Goal: Navigation & Orientation: Find specific page/section

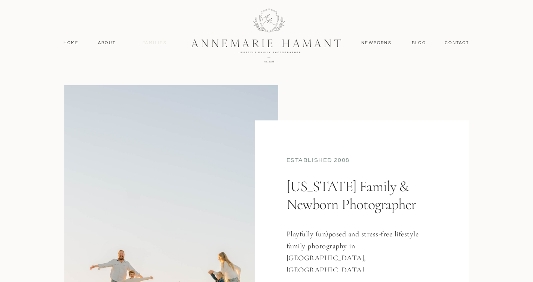
click at [155, 42] on nav "Families" at bounding box center [155, 43] width 34 height 7
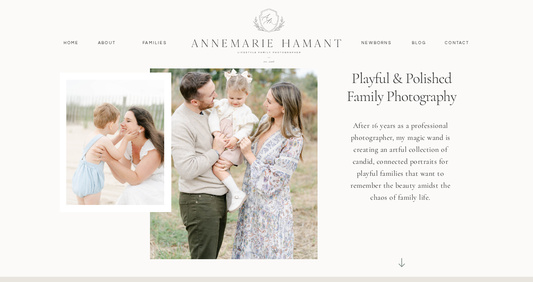
scroll to position [29, 0]
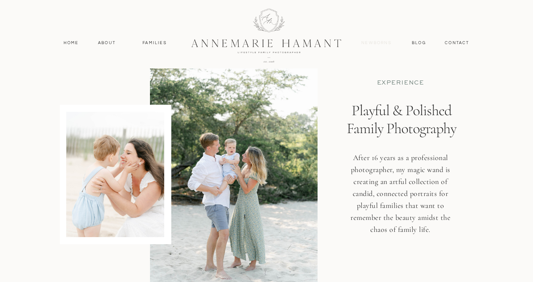
click at [374, 43] on nav "Newborns" at bounding box center [376, 43] width 36 height 7
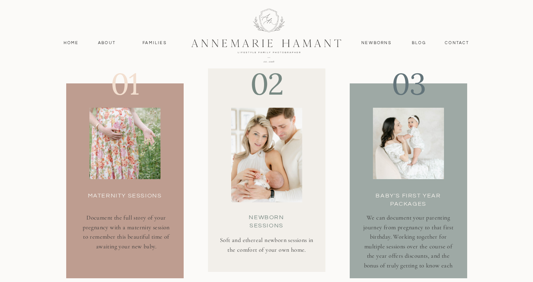
scroll to position [2074, 0]
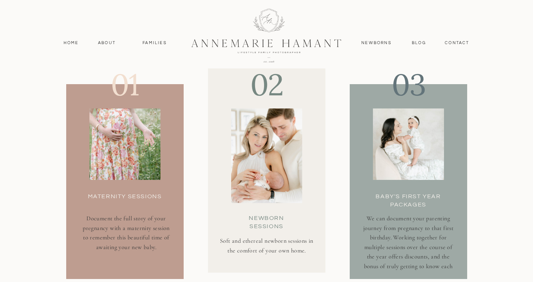
click at [150, 155] on div at bounding box center [124, 143] width 71 height 71
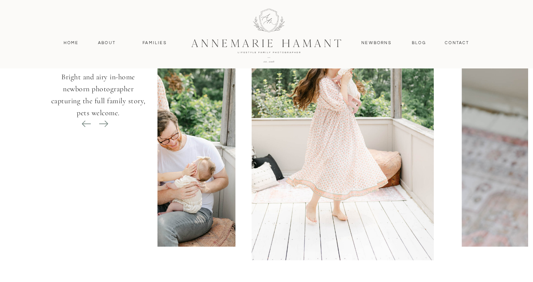
scroll to position [2903, 0]
click at [101, 121] on icon at bounding box center [103, 123] width 10 height 10
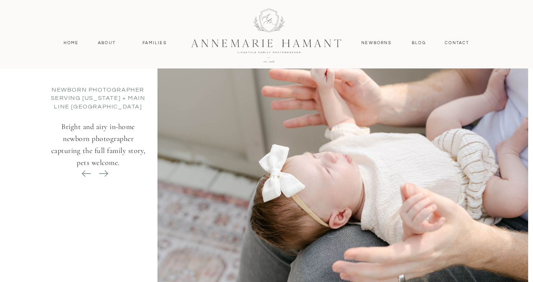
scroll to position [2848, 0]
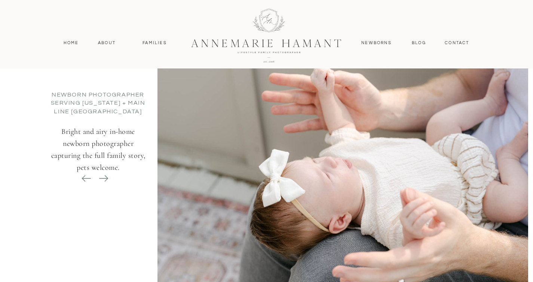
click at [105, 173] on icon at bounding box center [103, 178] width 10 height 10
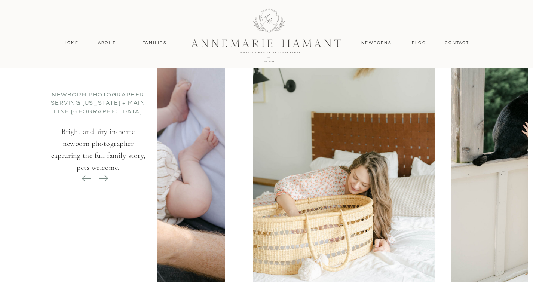
click at [105, 173] on icon at bounding box center [103, 178] width 10 height 10
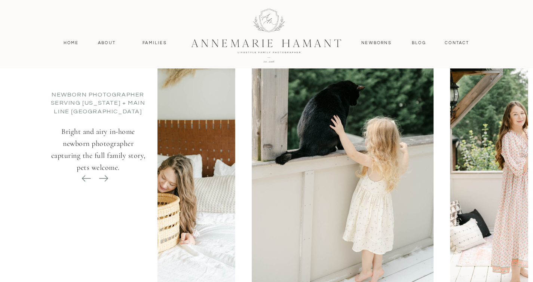
click at [105, 173] on icon at bounding box center [103, 178] width 10 height 10
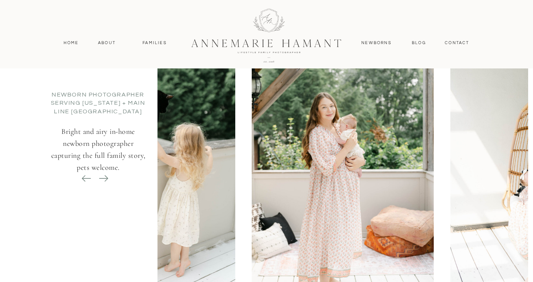
click at [105, 173] on icon at bounding box center [103, 178] width 10 height 10
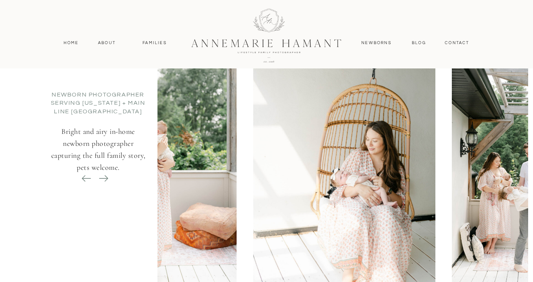
click at [105, 173] on icon at bounding box center [103, 178] width 10 height 10
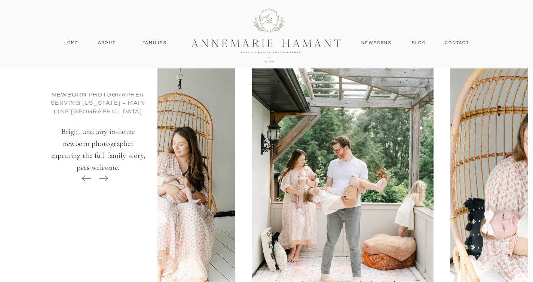
click at [105, 173] on icon at bounding box center [103, 178] width 10 height 10
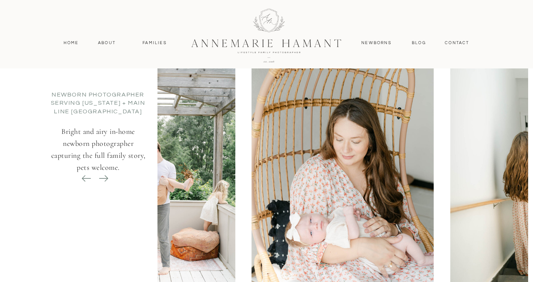
click at [105, 173] on icon at bounding box center [103, 178] width 10 height 10
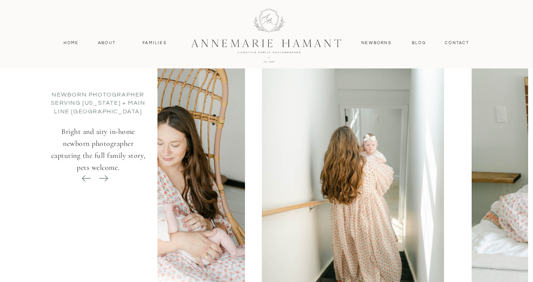
click at [105, 173] on icon at bounding box center [103, 178] width 10 height 10
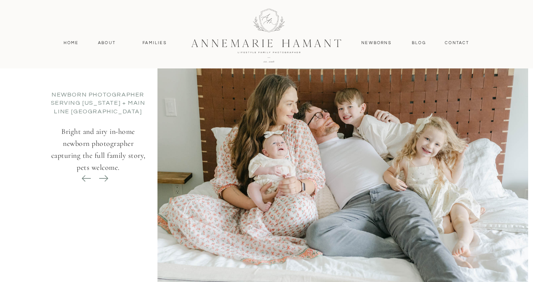
click at [105, 173] on icon at bounding box center [103, 178] width 10 height 10
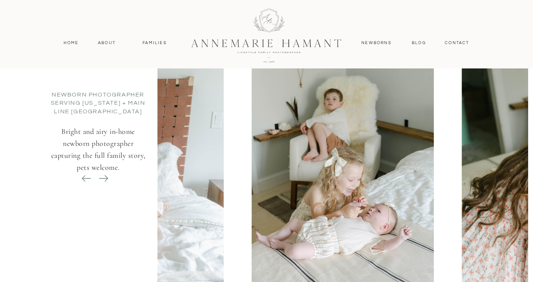
click at [105, 173] on icon at bounding box center [103, 178] width 10 height 10
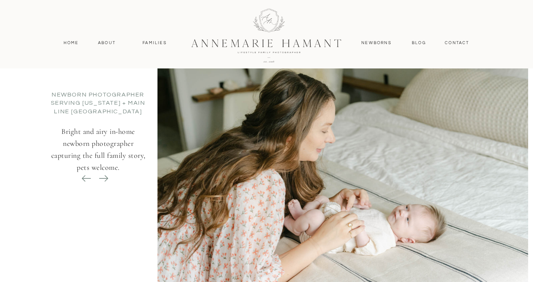
click at [105, 173] on icon at bounding box center [103, 178] width 10 height 10
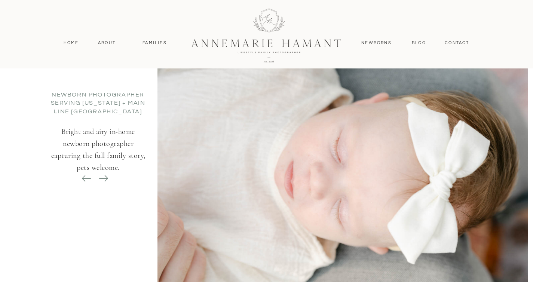
click at [105, 173] on icon at bounding box center [103, 178] width 10 height 10
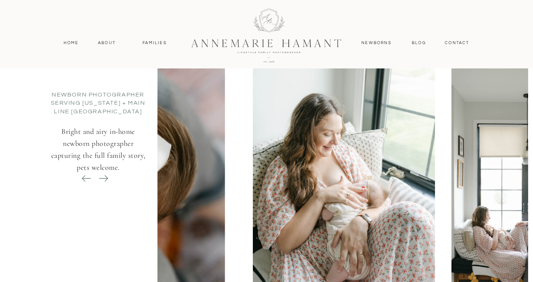
click at [105, 173] on icon at bounding box center [103, 178] width 10 height 10
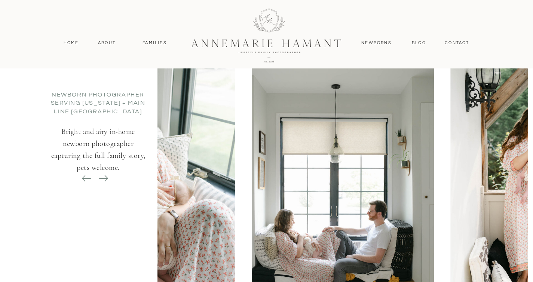
click at [105, 173] on icon at bounding box center [103, 178] width 10 height 10
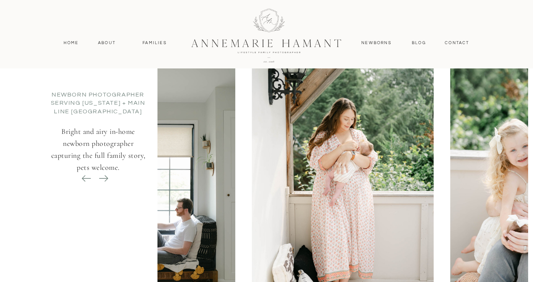
click at [105, 173] on icon at bounding box center [103, 178] width 10 height 10
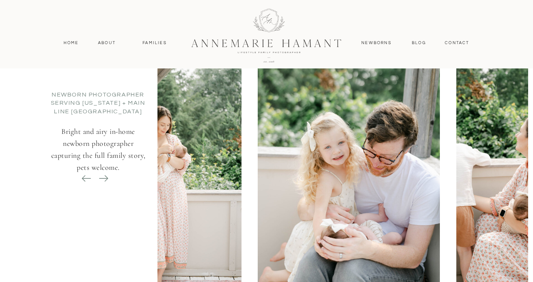
click at [105, 173] on icon at bounding box center [103, 178] width 10 height 10
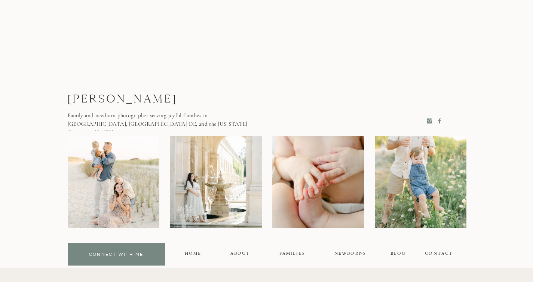
scroll to position [4698, 0]
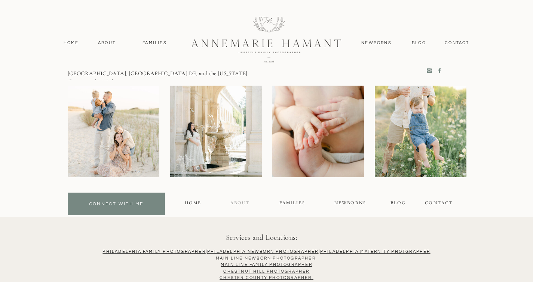
click at [242, 203] on div "About" at bounding box center [239, 204] width 19 height 9
click at [416, 41] on nav "Blog" at bounding box center [419, 43] width 18 height 7
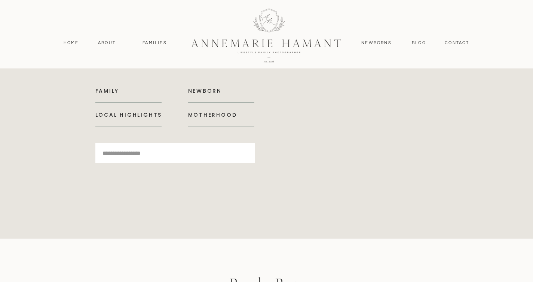
scroll to position [3353, 0]
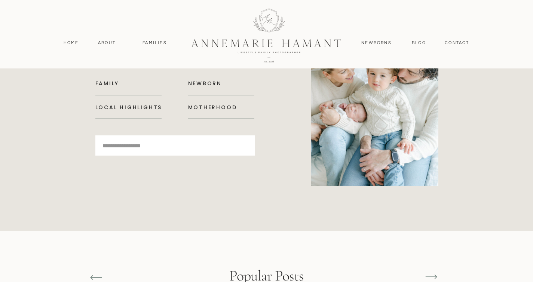
click at [235, 141] on input "Search for:" at bounding box center [174, 146] width 144 height 10
type input "*********"
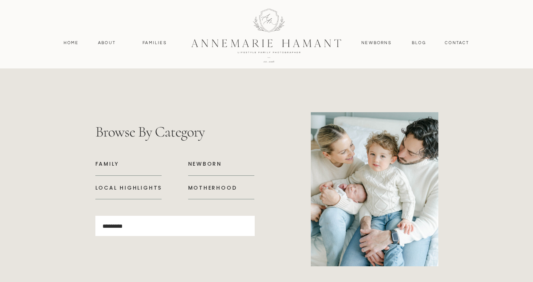
scroll to position [3272, 0]
